Goal: Book appointment/travel/reservation

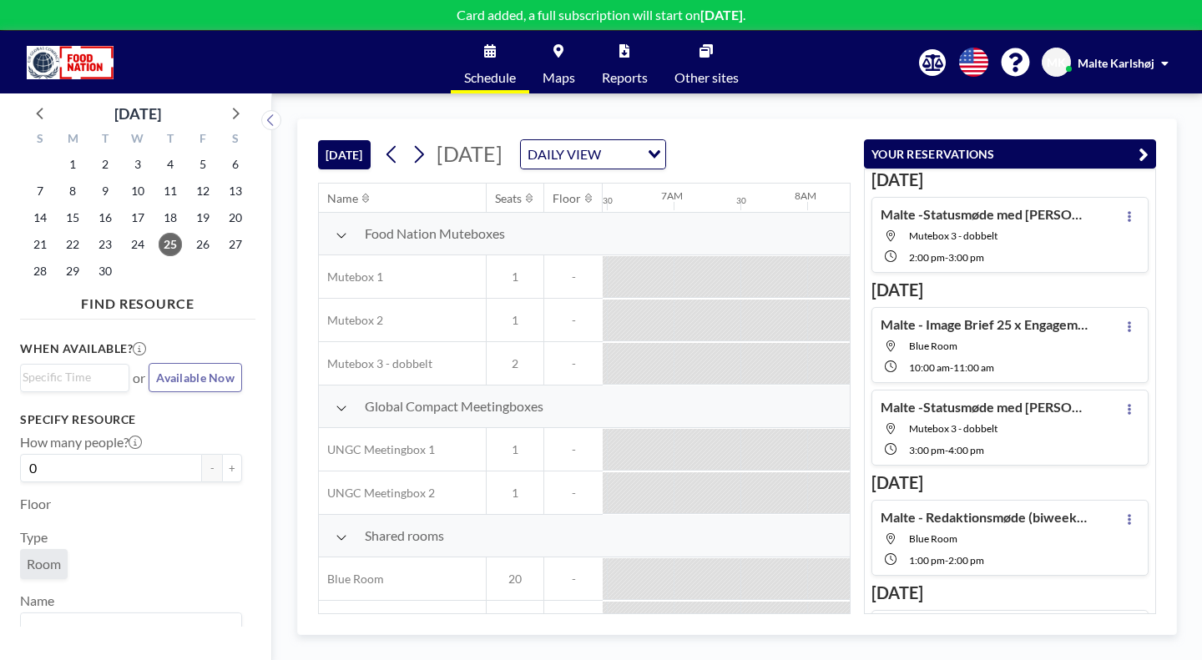
scroll to position [0, 868]
click at [224, 102] on icon at bounding box center [235, 113] width 22 height 22
click at [159, 180] on span "9" at bounding box center [170, 191] width 23 height 23
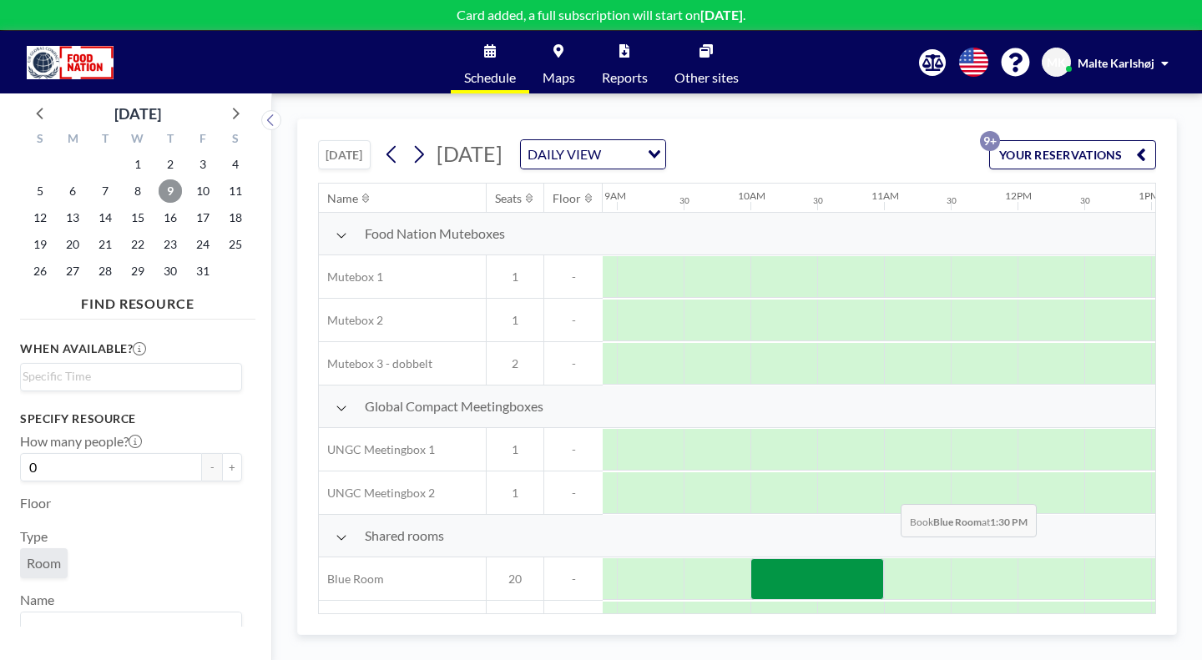
scroll to position [0, 1189]
drag, startPoint x: 840, startPoint y: 468, endPoint x: 898, endPoint y: 468, distance: 58.4
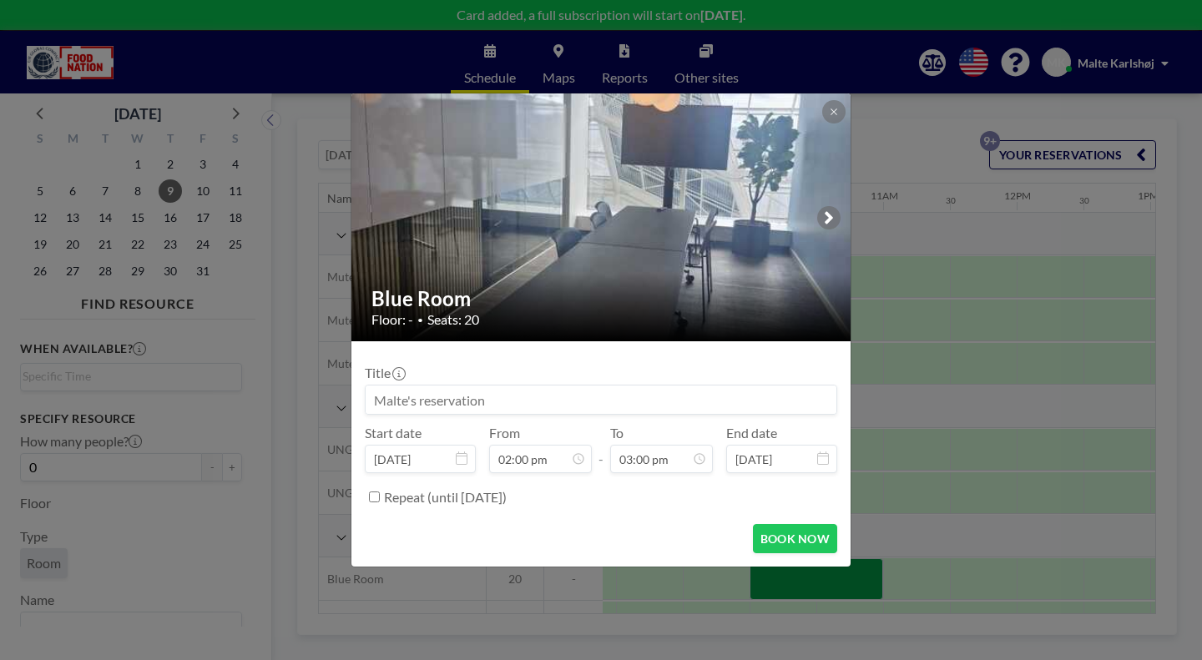
click at [546, 396] on input at bounding box center [601, 400] width 471 height 28
click at [822, 124] on button at bounding box center [833, 111] width 23 height 23
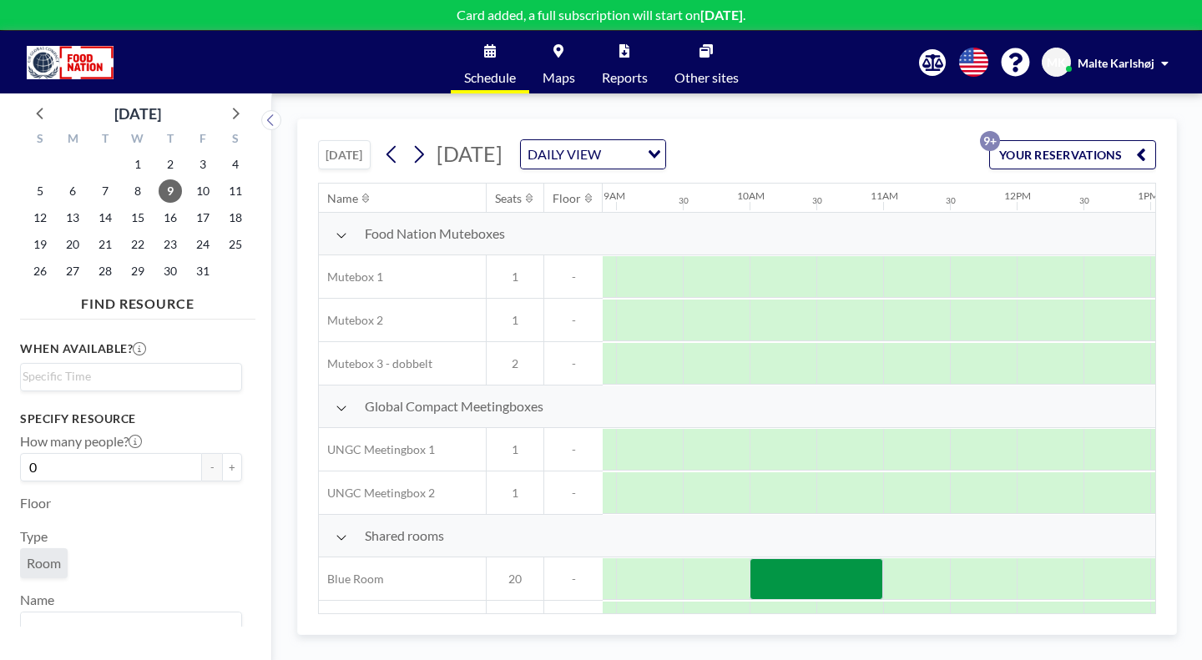
click at [1115, 140] on button "YOUR RESERVATIONS 9+" at bounding box center [1072, 154] width 167 height 29
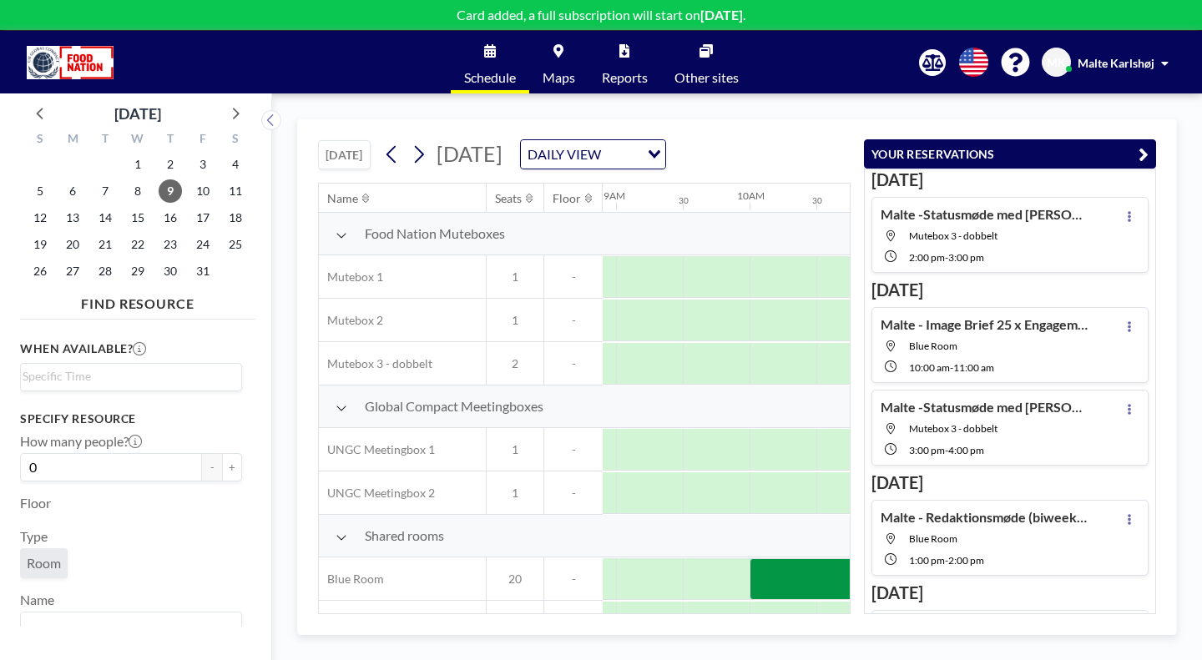
click at [1115, 139] on button "YOUR RESERVATIONS" at bounding box center [1010, 153] width 292 height 29
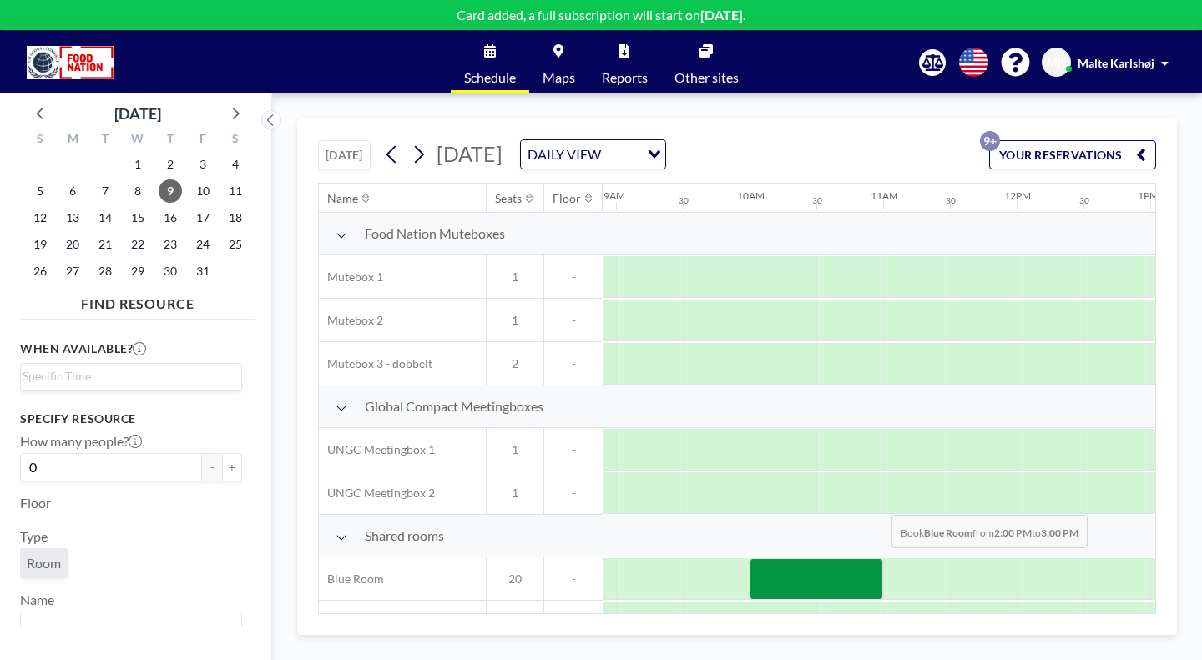
drag, startPoint x: 828, startPoint y: 470, endPoint x: 887, endPoint y: 471, distance: 58.4
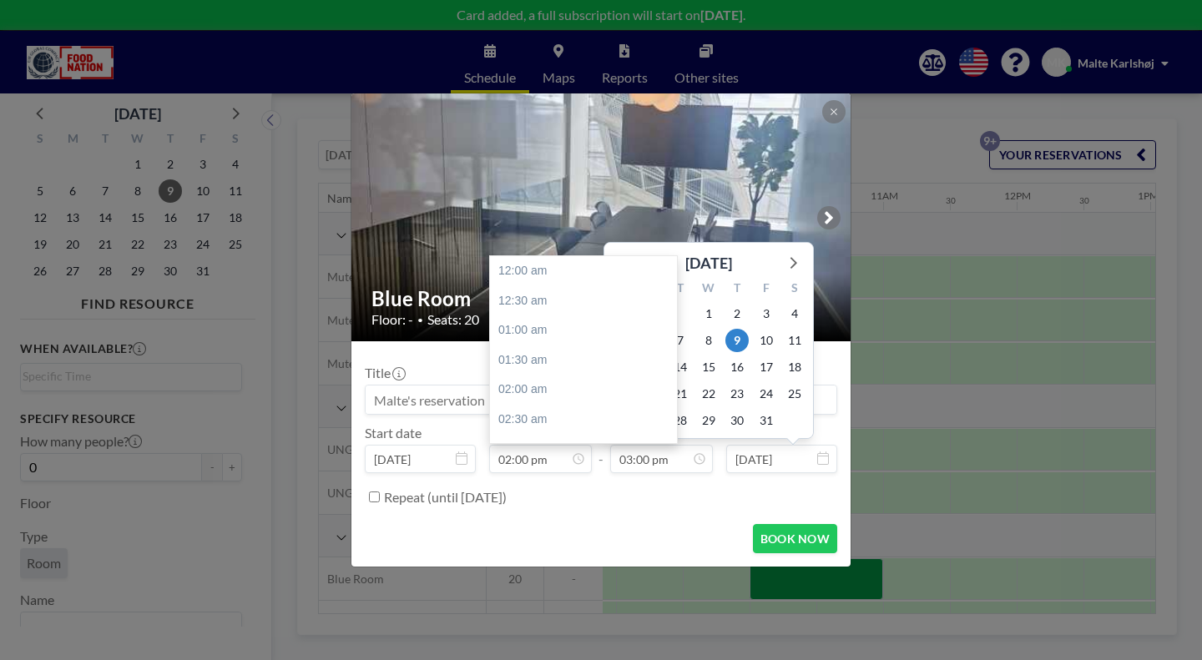
scroll to position [800, 0]
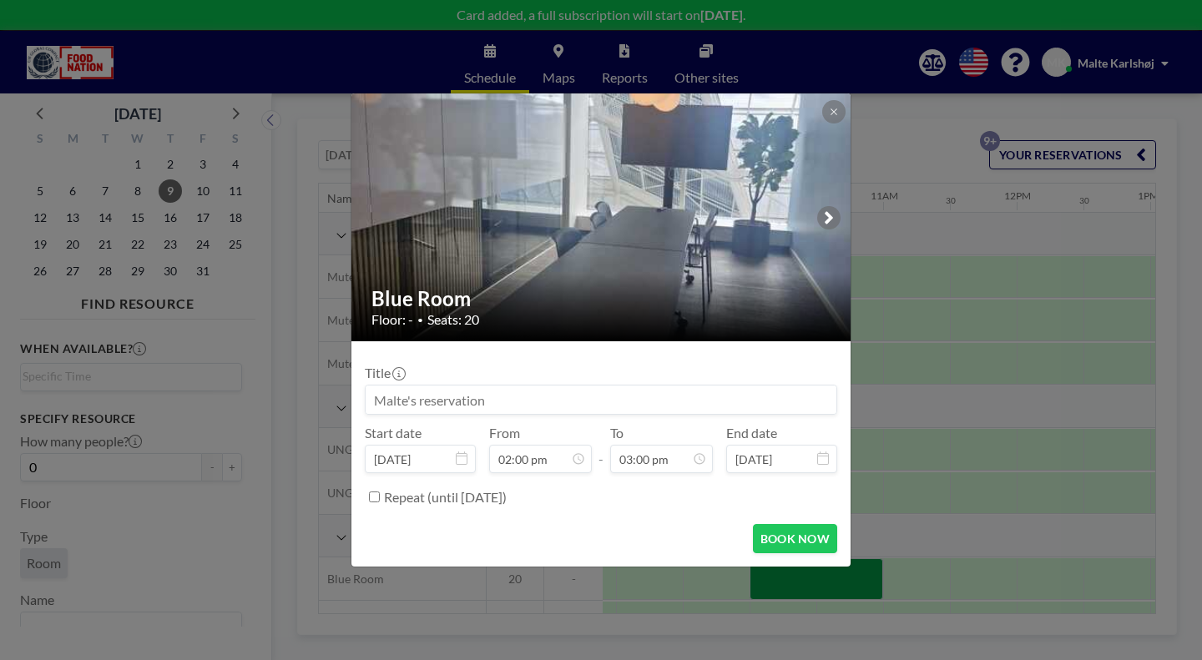
click at [488, 389] on input at bounding box center [601, 400] width 471 height 28
type input "Malte - Praktikantsnak"
click at [757, 524] on button "BOOK NOW" at bounding box center [795, 538] width 84 height 29
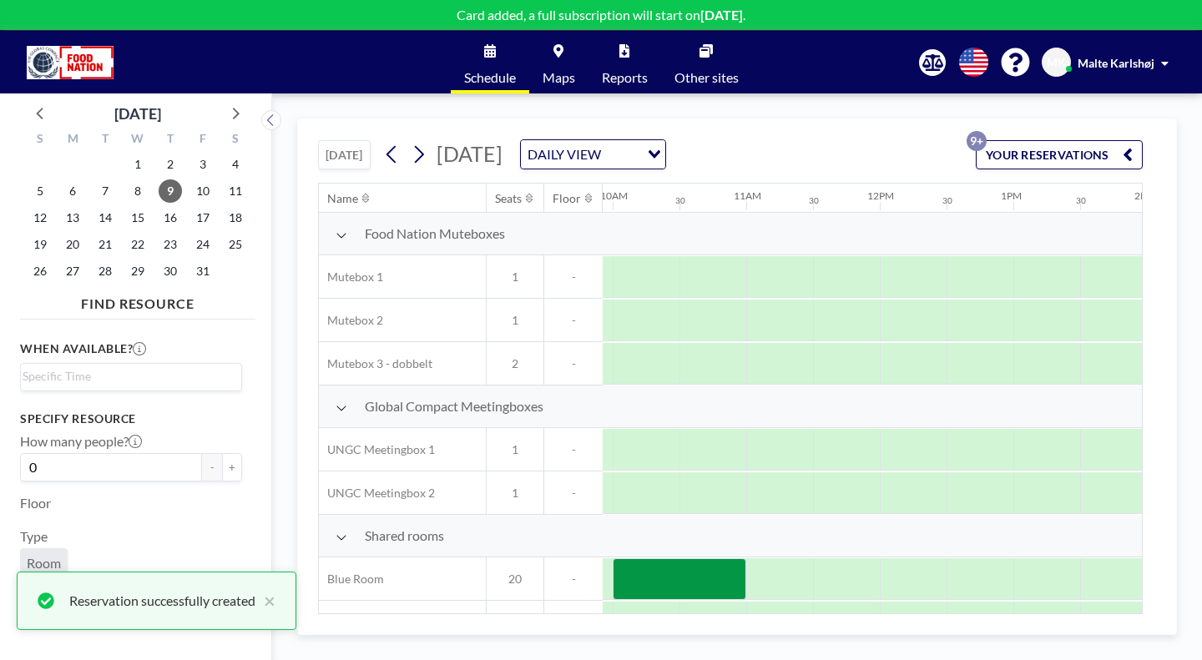
scroll to position [0, 1328]
